Goal: Information Seeking & Learning: Find specific page/section

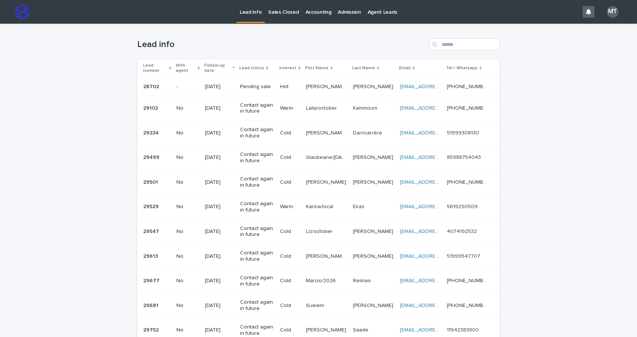
click at [275, 13] on p "Sales Closed" at bounding box center [283, 8] width 30 height 16
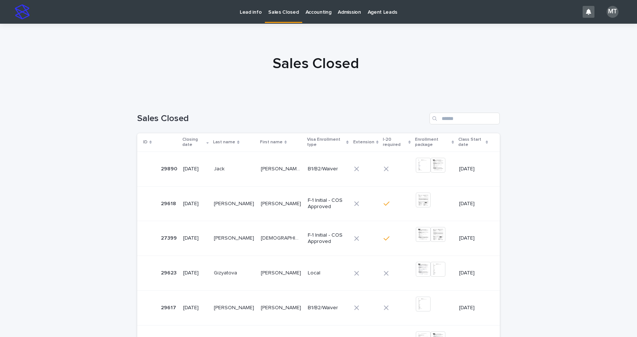
click at [239, 172] on div "[PERSON_NAME]" at bounding box center [234, 169] width 41 height 12
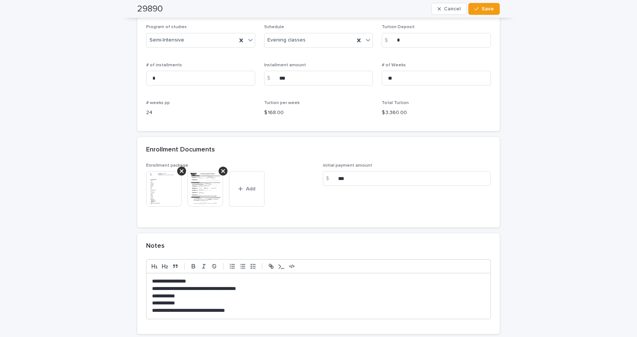
scroll to position [555, 0]
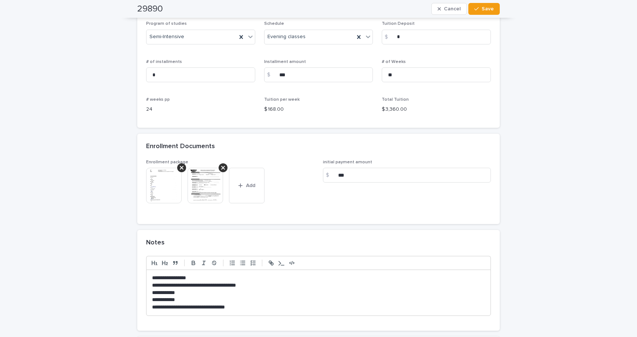
click at [166, 188] on img at bounding box center [164, 186] width 36 height 36
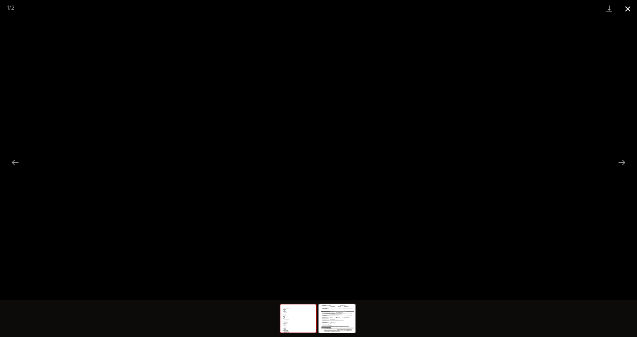
click at [628, 9] on button "Close gallery" at bounding box center [628, 8] width 19 height 17
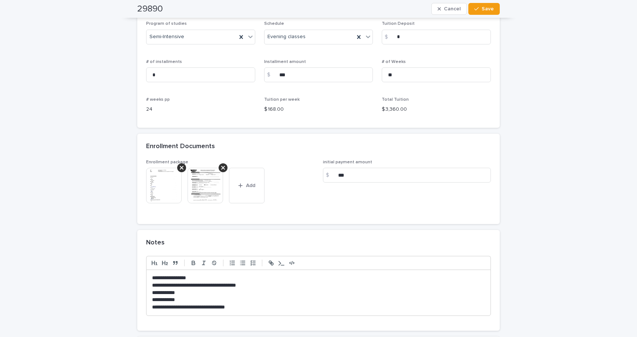
click at [202, 184] on img at bounding box center [206, 186] width 36 height 36
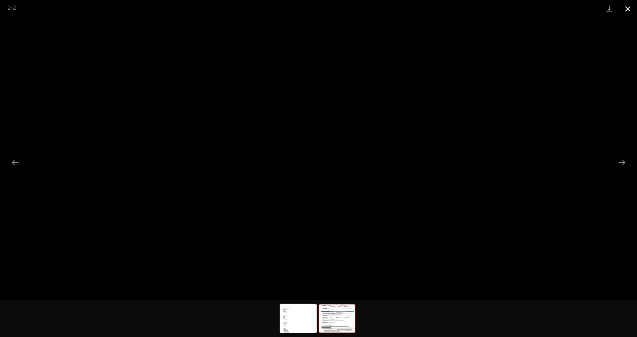
click at [630, 11] on button "Close gallery" at bounding box center [628, 8] width 19 height 17
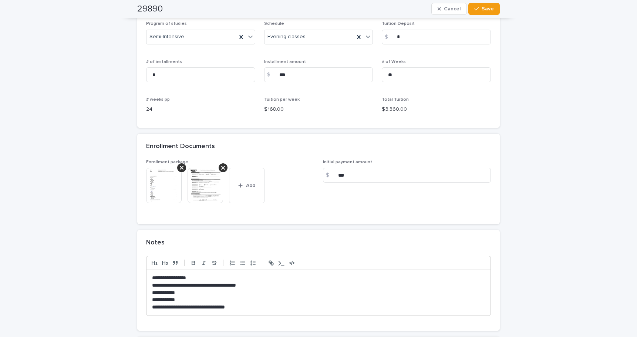
click at [154, 183] on img at bounding box center [164, 186] width 36 height 36
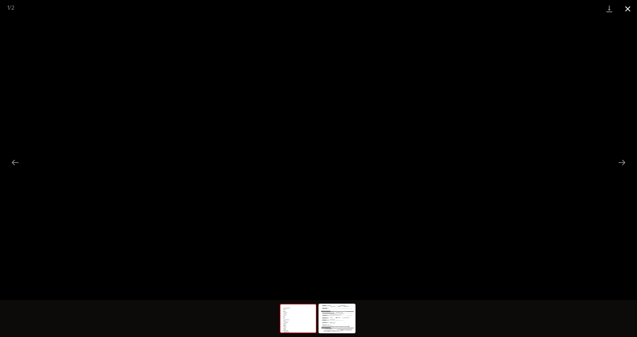
drag, startPoint x: 630, startPoint y: 10, endPoint x: 625, endPoint y: 11, distance: 4.9
click at [630, 10] on button "Close gallery" at bounding box center [628, 8] width 19 height 17
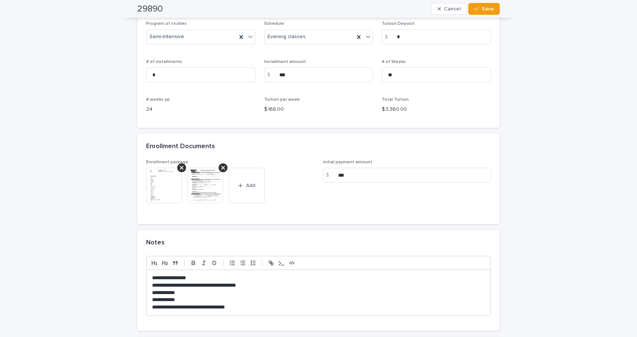
click at [212, 188] on img at bounding box center [206, 186] width 36 height 36
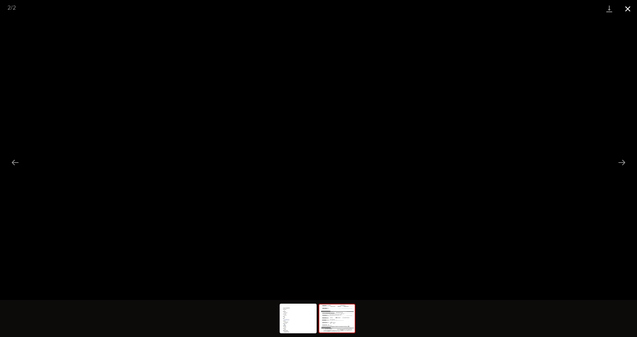
click at [631, 10] on button "Close gallery" at bounding box center [628, 8] width 19 height 17
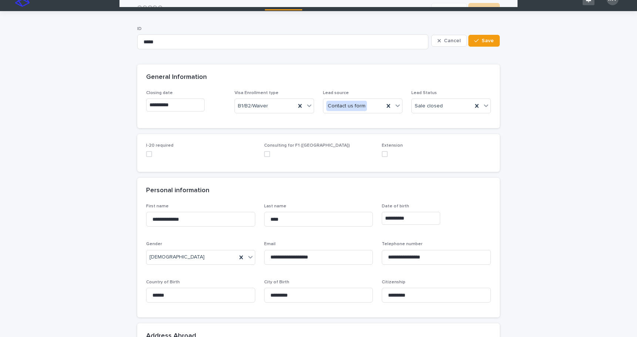
scroll to position [0, 0]
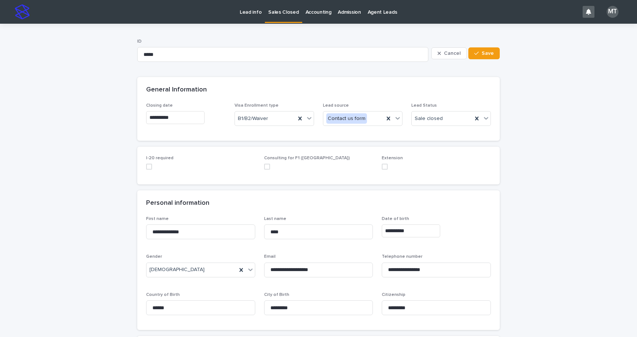
click at [253, 10] on p "Lead info" at bounding box center [251, 8] width 22 height 16
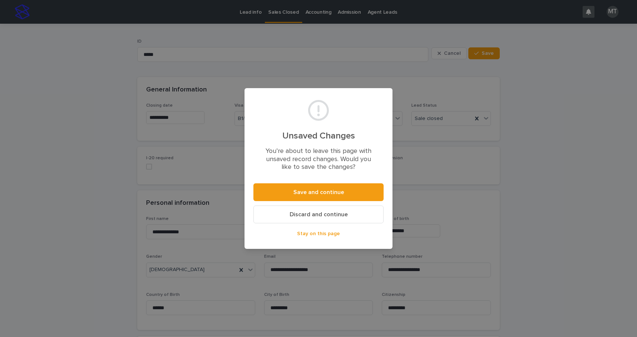
click at [568, 66] on div "Unsaved Changes You’re about to leave this page with unsaved record changes. Wo…" at bounding box center [318, 168] width 637 height 337
